Goal: Information Seeking & Learning: Learn about a topic

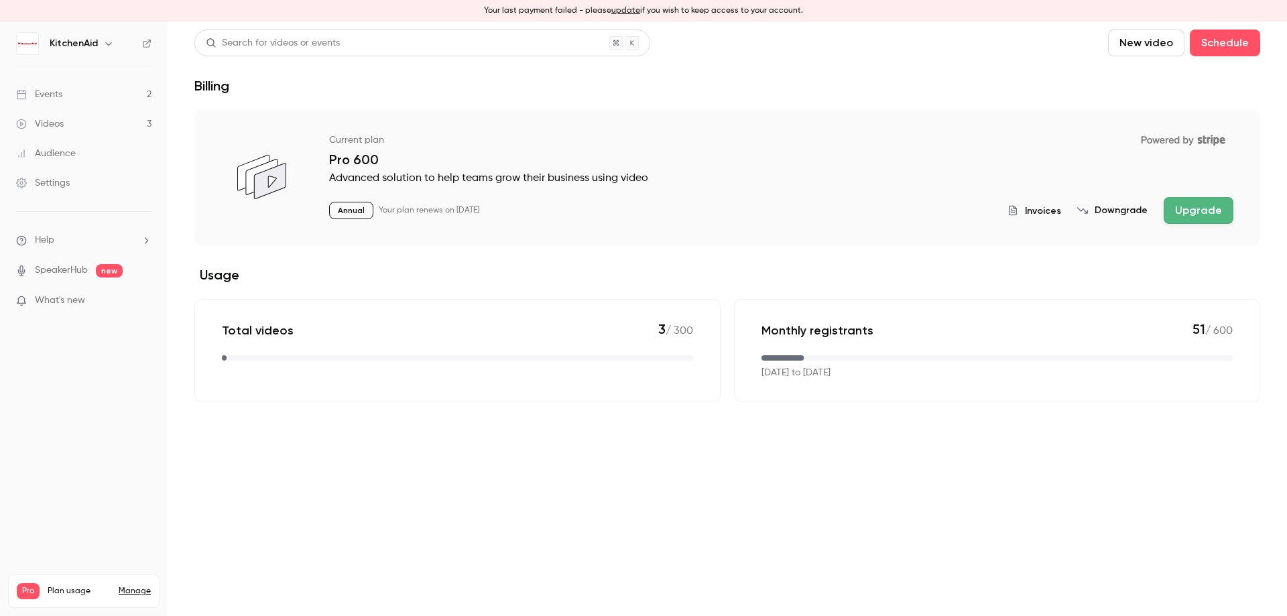
click at [116, 92] on link "Events 2" at bounding box center [84, 94] width 168 height 29
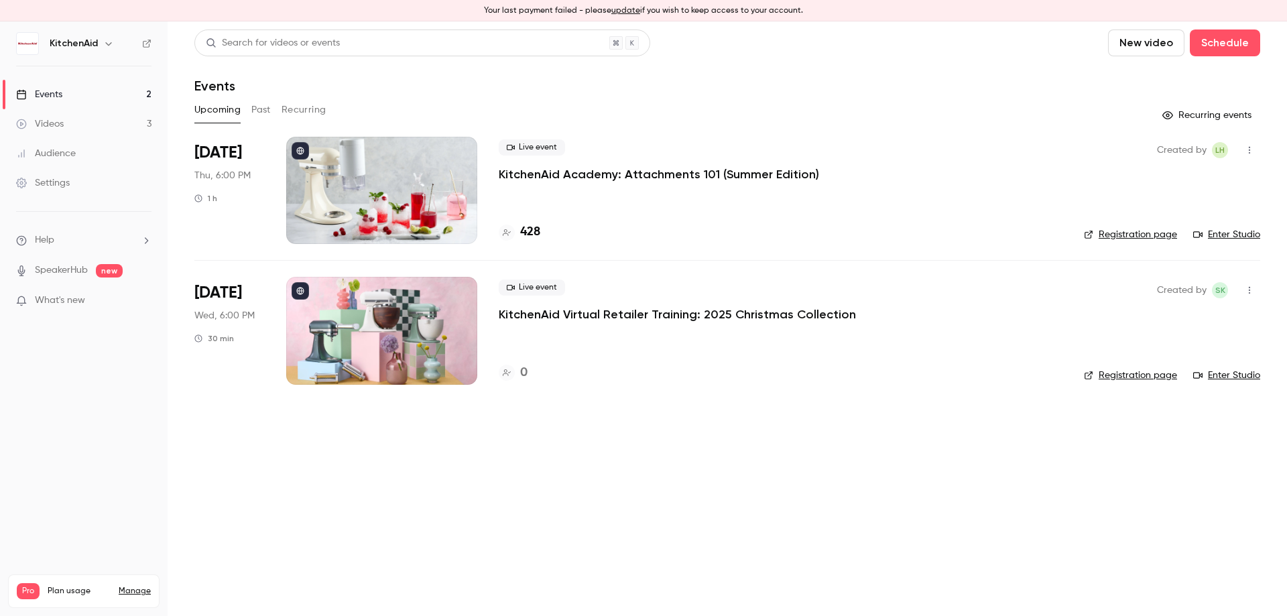
click at [637, 152] on div "Live event KitchenAid Academy: Attachments 101 (Summer Edition)" at bounding box center [781, 160] width 564 height 43
click at [620, 171] on p "KitchenAid Academy: Attachments 101 (Summer Edition)" at bounding box center [659, 174] width 320 height 16
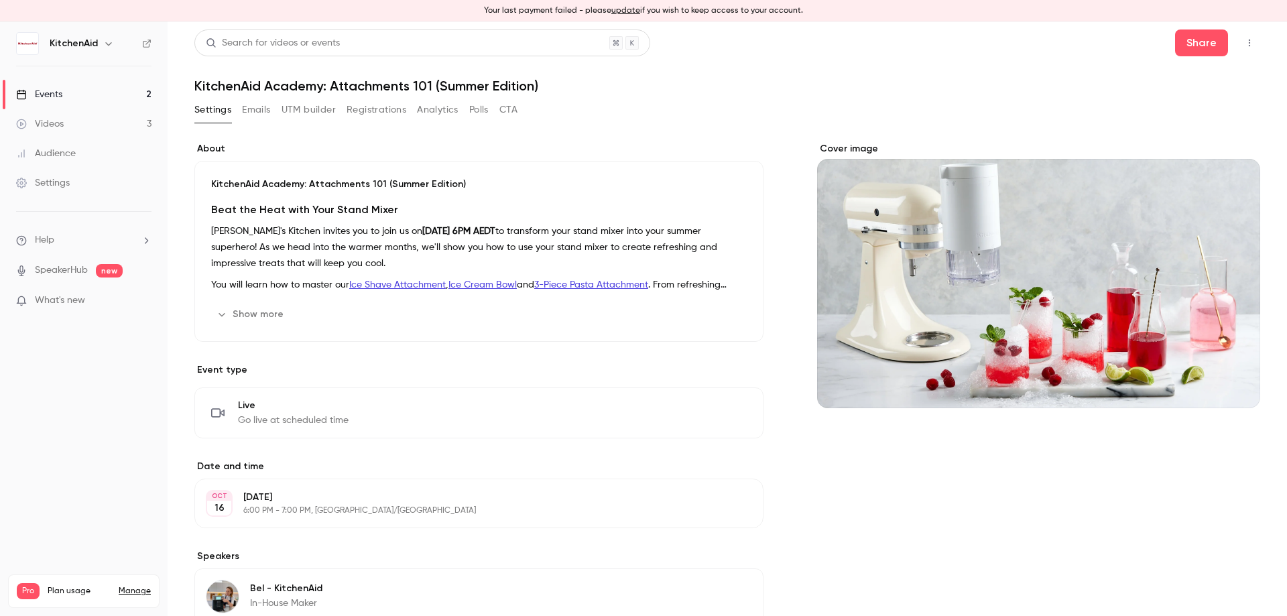
click at [398, 110] on button "Registrations" at bounding box center [377, 109] width 60 height 21
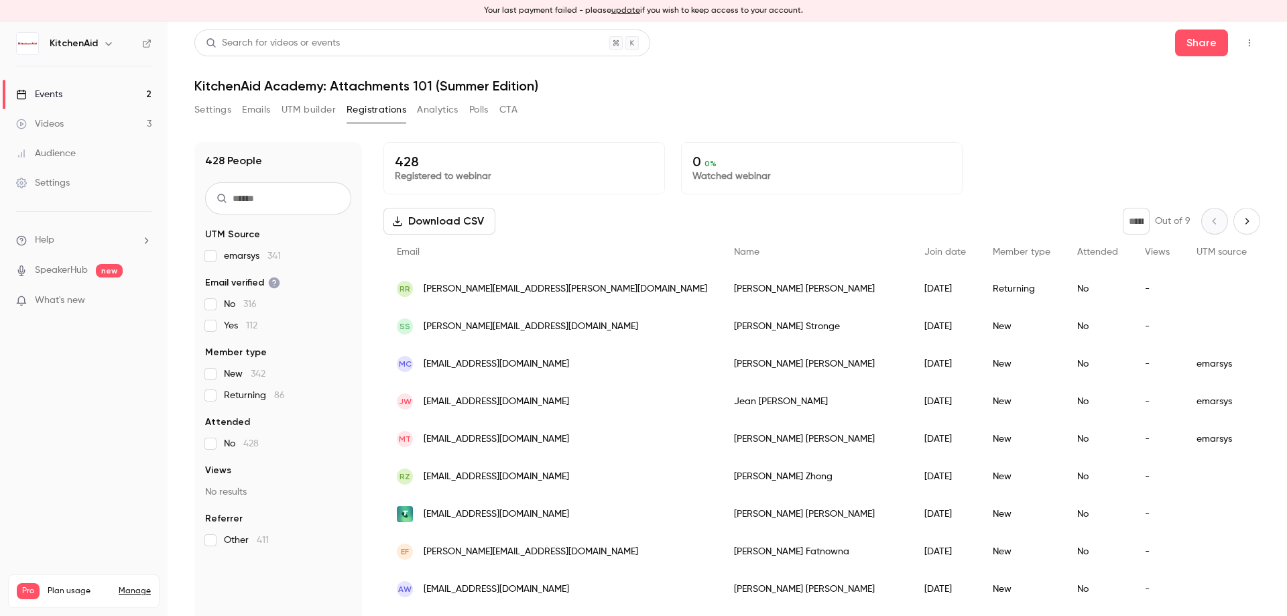
click at [475, 116] on button "Polls" at bounding box center [478, 109] width 19 height 21
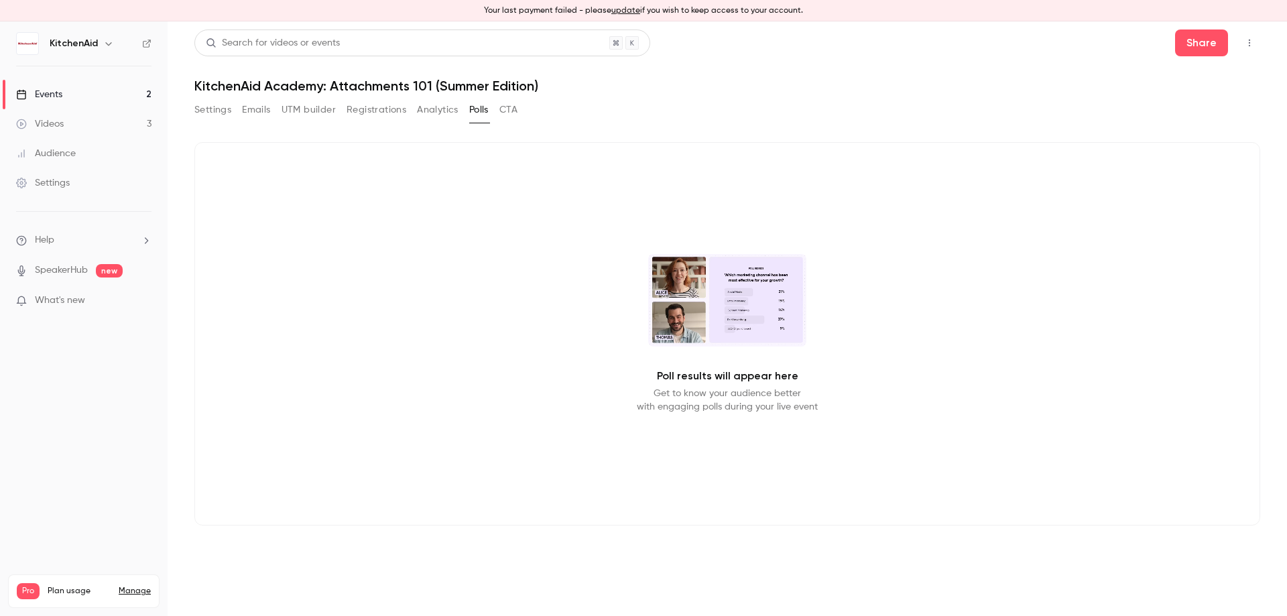
click at [513, 106] on button "CTA" at bounding box center [508, 109] width 18 height 21
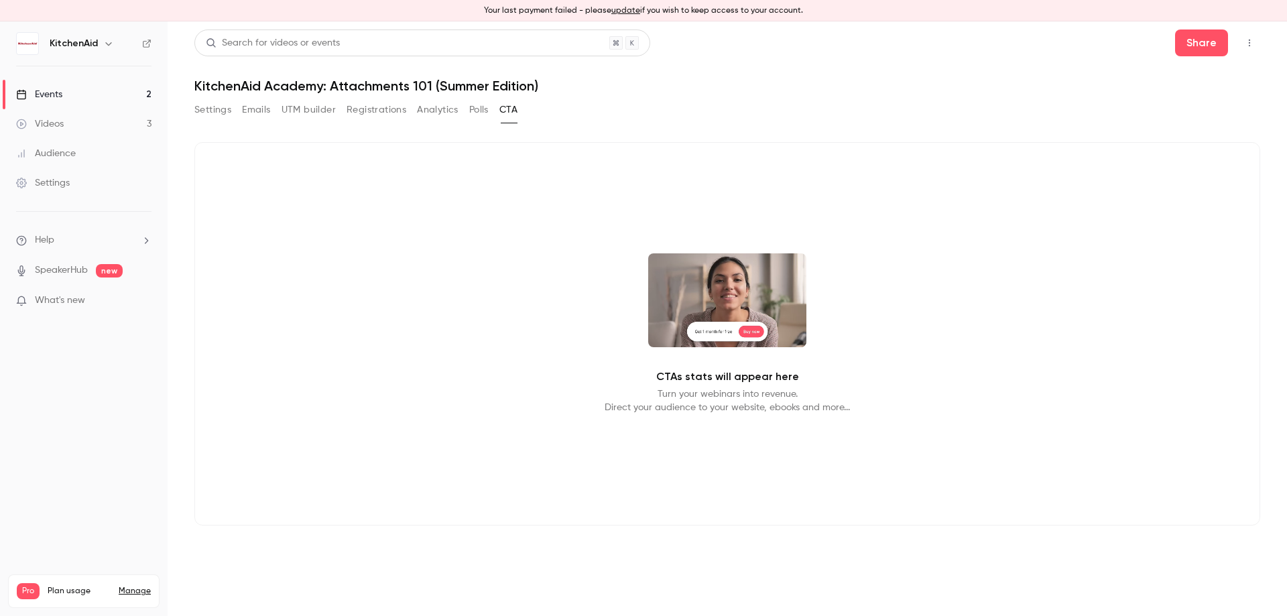
click at [450, 112] on button "Analytics" at bounding box center [438, 109] width 42 height 21
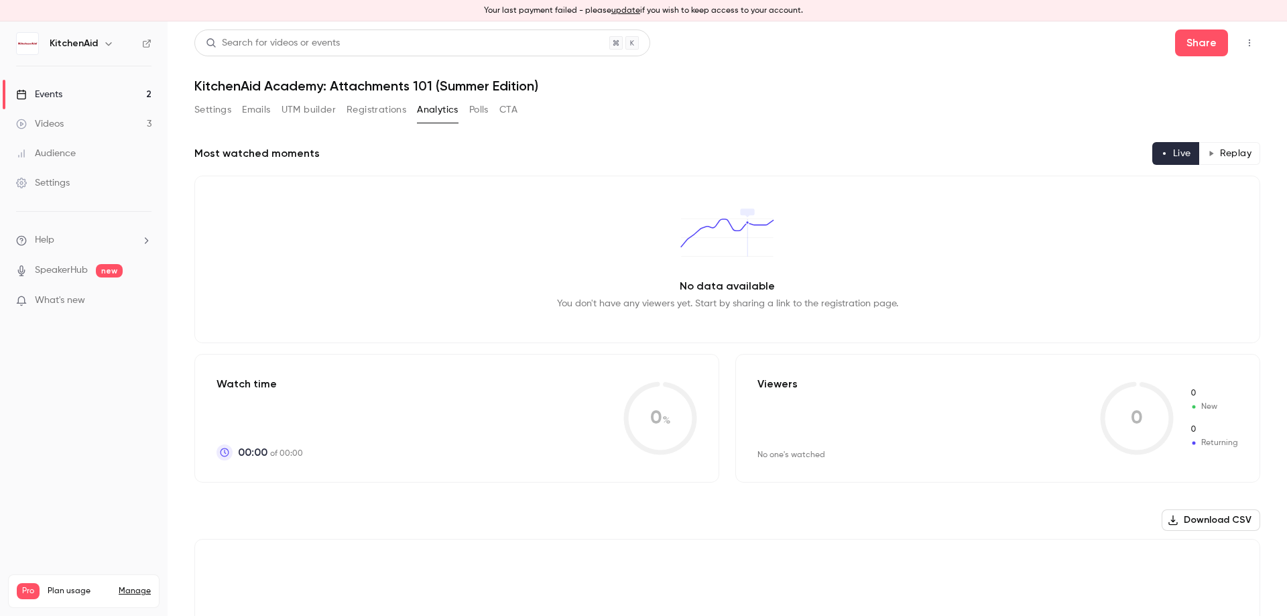
click at [141, 90] on link "Events 2" at bounding box center [84, 94] width 168 height 29
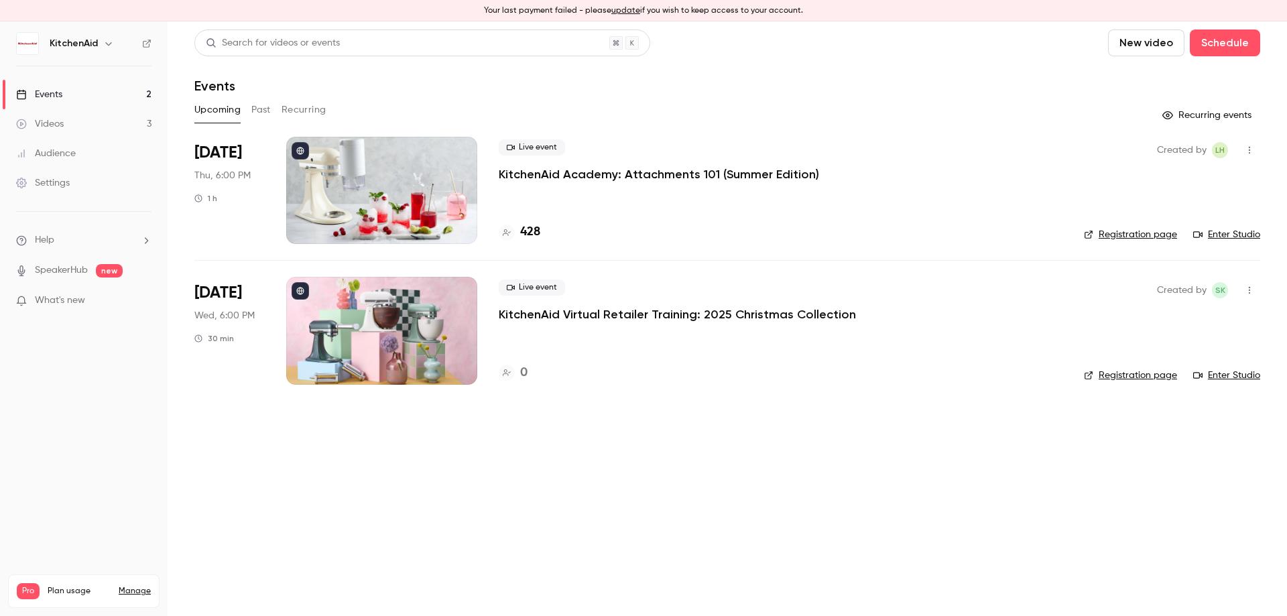
click at [270, 116] on button "Past" at bounding box center [260, 109] width 19 height 21
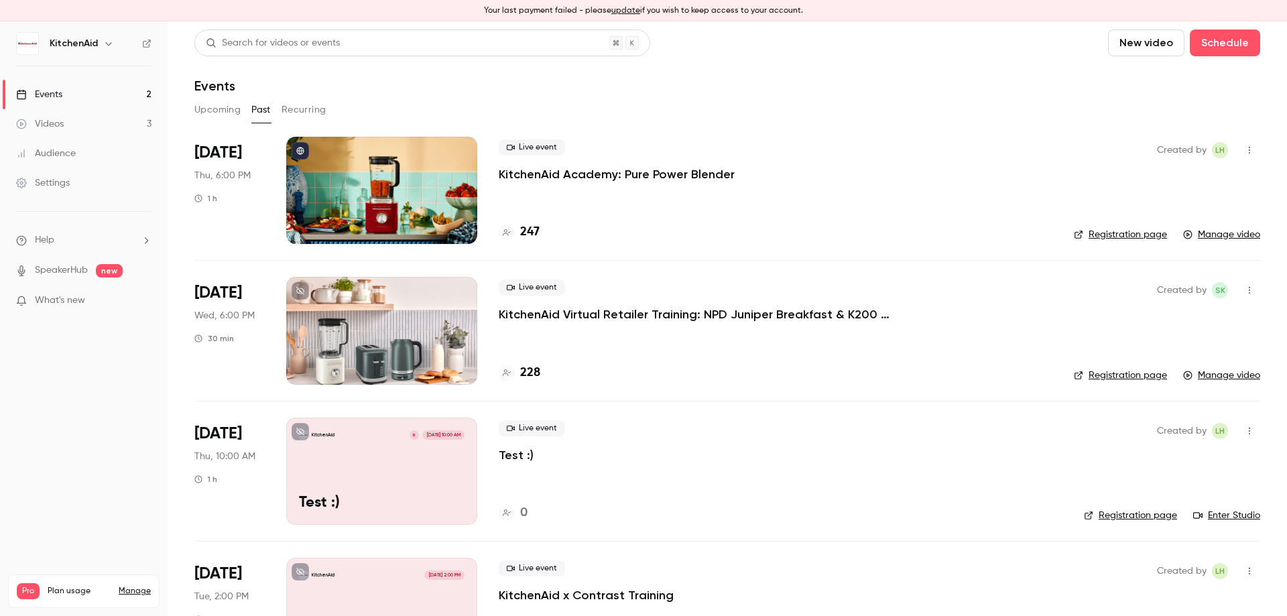
click at [617, 173] on p "KitchenAid Academy: Pure Power Blender" at bounding box center [617, 174] width 236 height 16
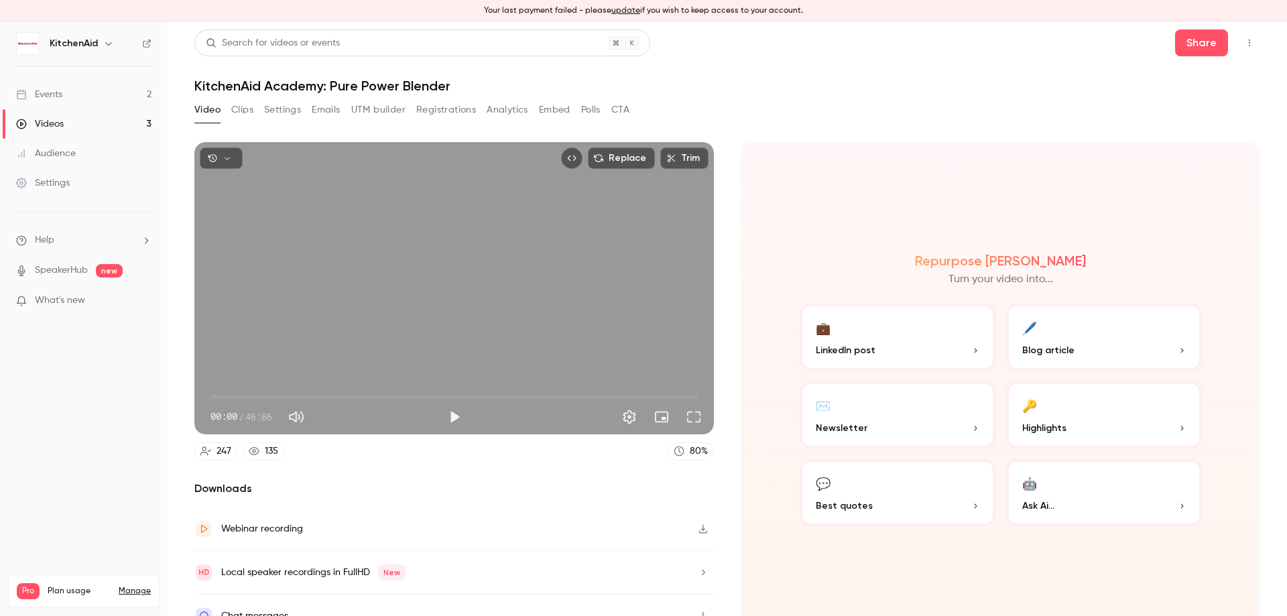
click at [501, 105] on button "Analytics" at bounding box center [508, 109] width 42 height 21
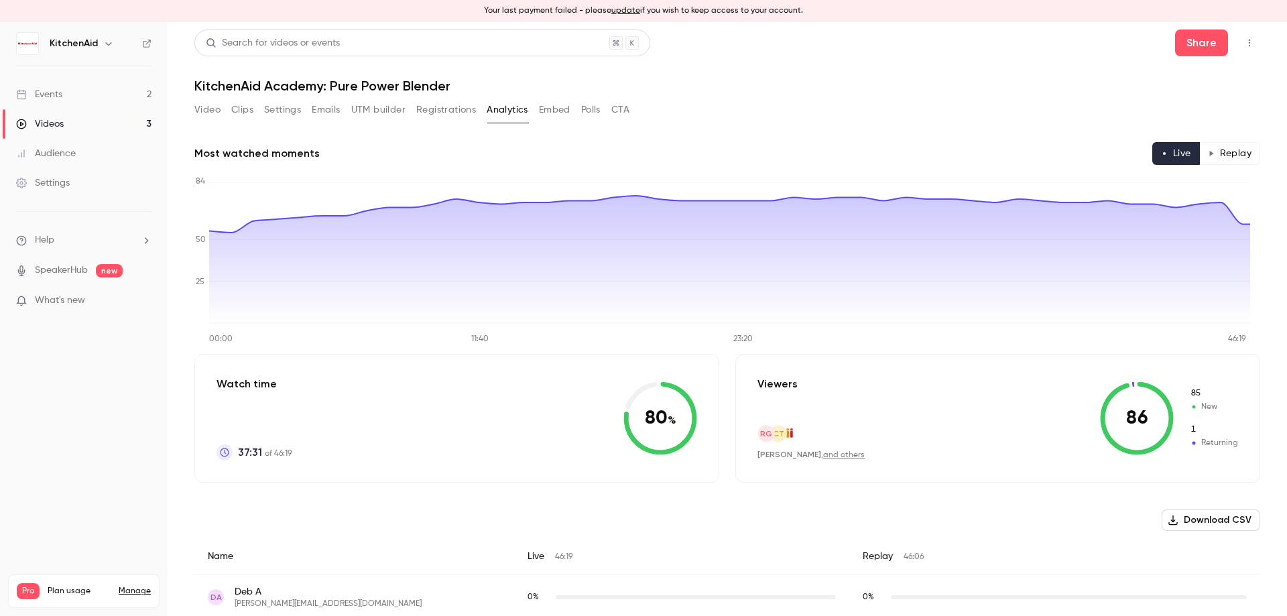
click at [1237, 147] on button "Replay" at bounding box center [1229, 153] width 61 height 23
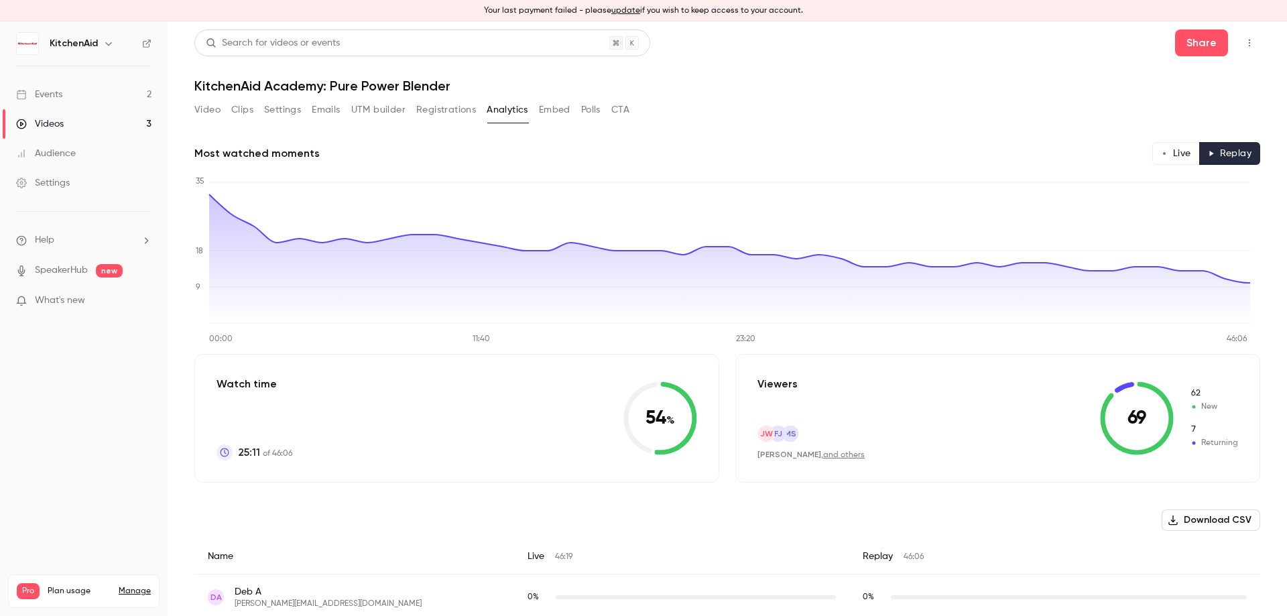
click at [593, 107] on button "Polls" at bounding box center [590, 109] width 19 height 21
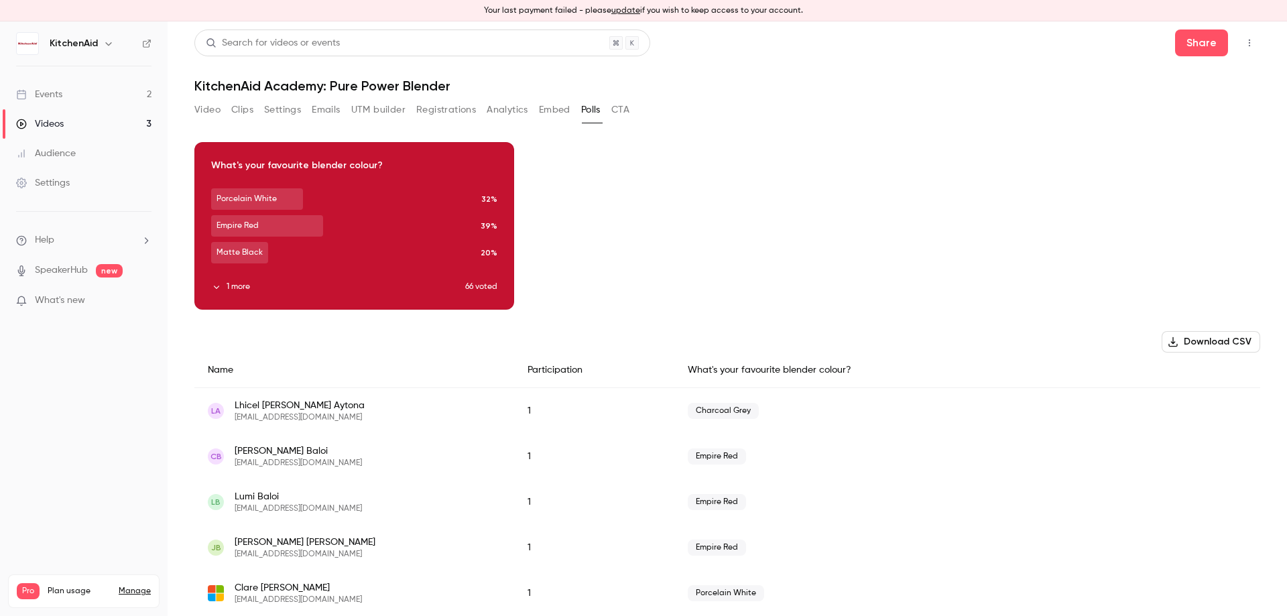
click at [210, 293] on div "Download image" at bounding box center [354, 226] width 318 height 166
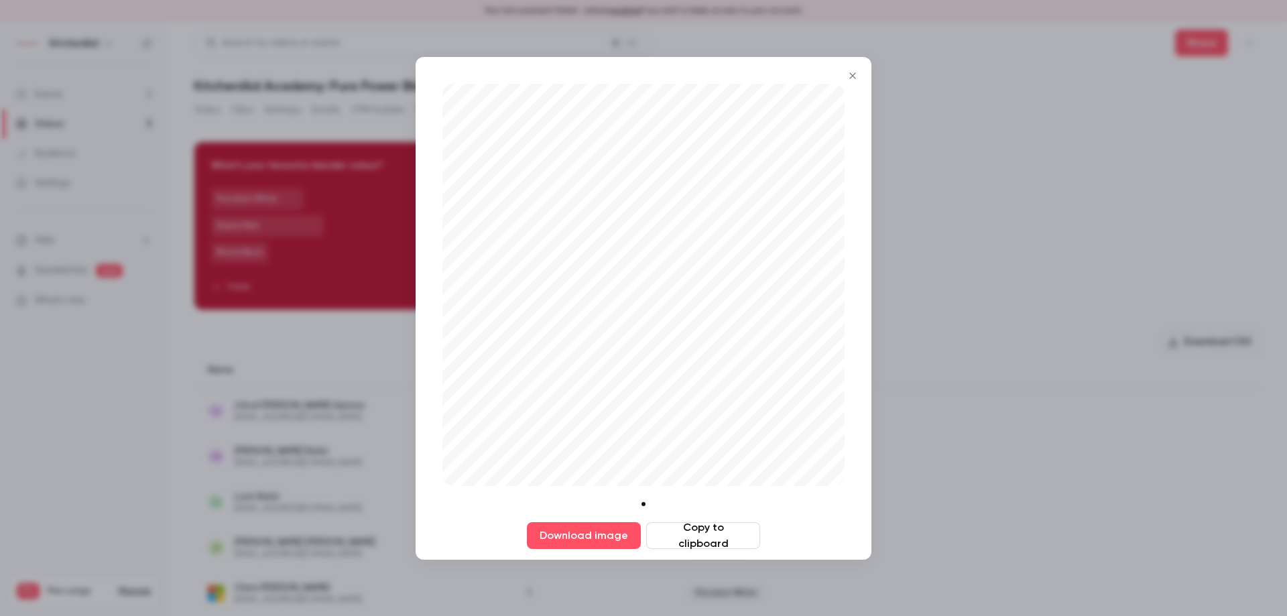
click at [1026, 217] on div at bounding box center [643, 308] width 1287 height 616
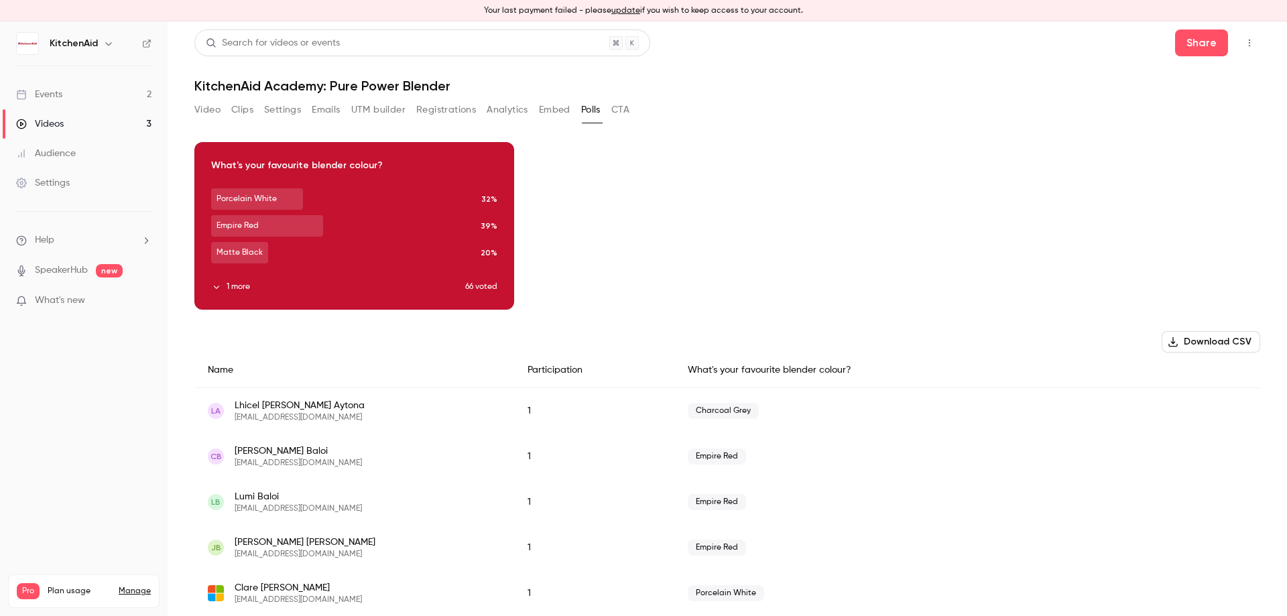
click at [629, 111] on button "CTA" at bounding box center [620, 109] width 18 height 21
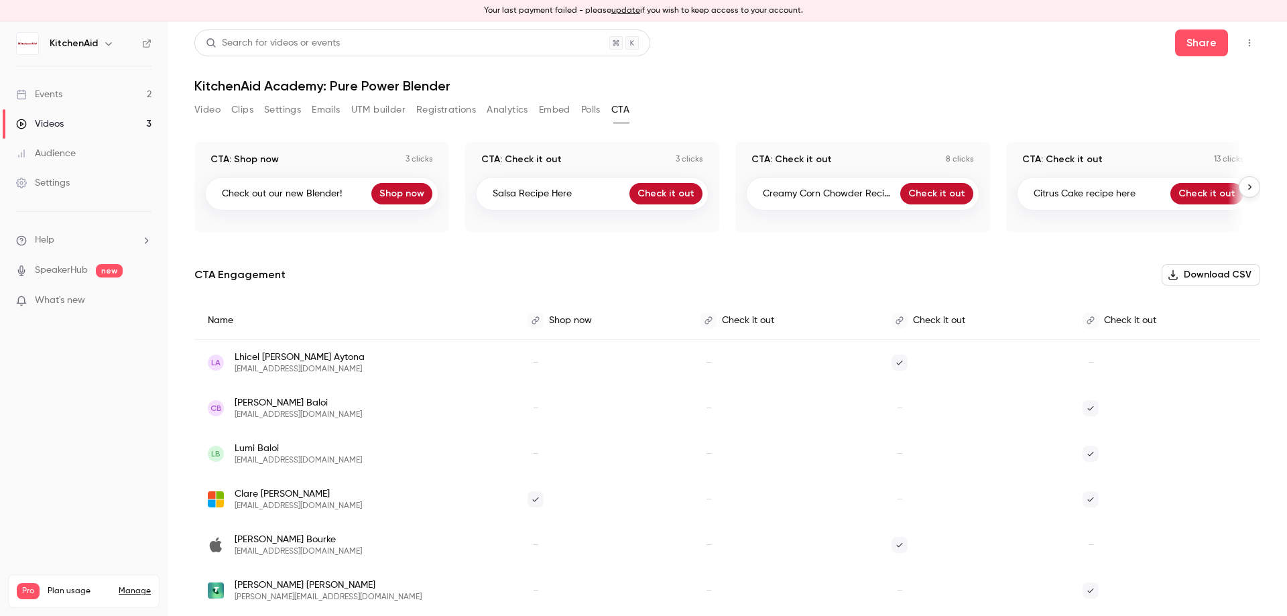
click at [1245, 186] on icon "button" at bounding box center [1249, 186] width 9 height 9
click at [1245, 188] on icon "button" at bounding box center [1249, 186] width 9 height 9
drag, startPoint x: 1137, startPoint y: 160, endPoint x: 803, endPoint y: 166, distance: 333.9
click at [787, 166] on div "CTA: Shop now 3 clicks Check out our new Blender! Shop now CTA: Check it out 3 …" at bounding box center [727, 187] width 1066 height 90
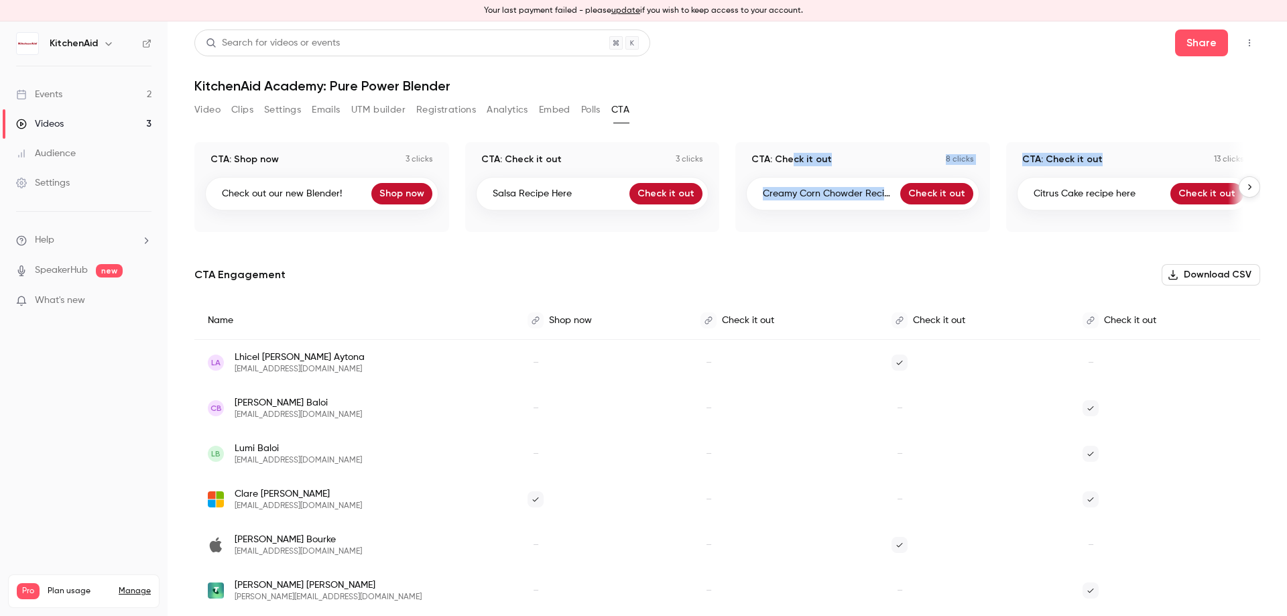
click at [1245, 184] on icon "button" at bounding box center [1249, 186] width 9 height 9
click at [1245, 188] on icon "button" at bounding box center [1249, 186] width 9 height 9
drag, startPoint x: 1155, startPoint y: 226, endPoint x: 1146, endPoint y: 247, distance: 23.4
click at [1155, 227] on div "CTA: Check it out 13 clicks Citrus Cake recipe here Check it out" at bounding box center [1133, 187] width 255 height 90
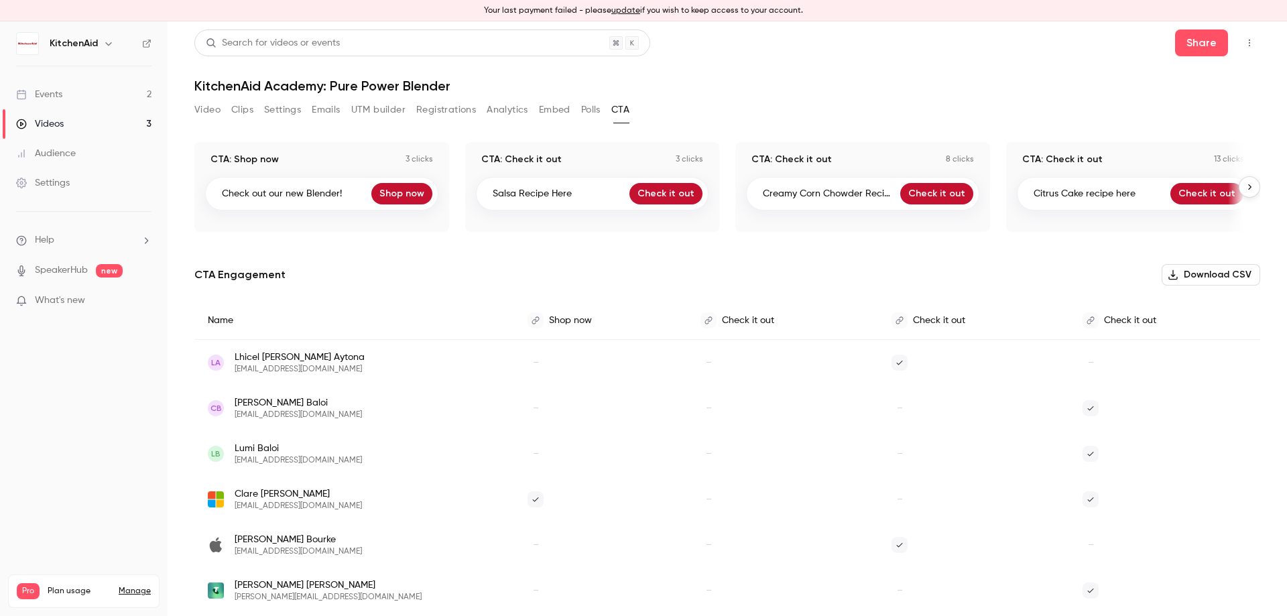
click at [104, 97] on link "Events 2" at bounding box center [84, 94] width 168 height 29
